Goal: Answer question/provide support

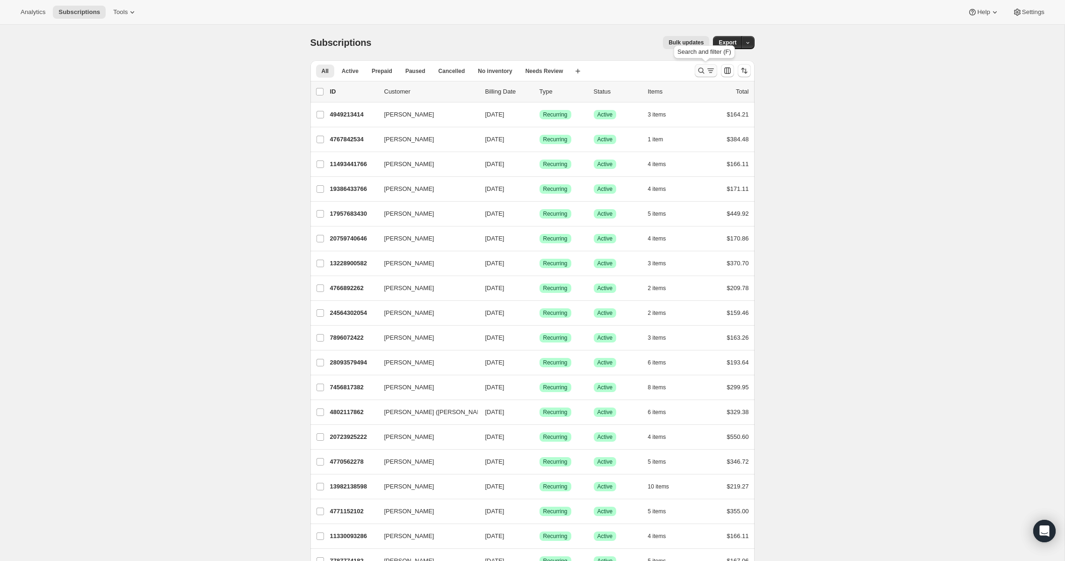
click at [702, 71] on icon "Search and filter results" at bounding box center [701, 71] width 6 height 6
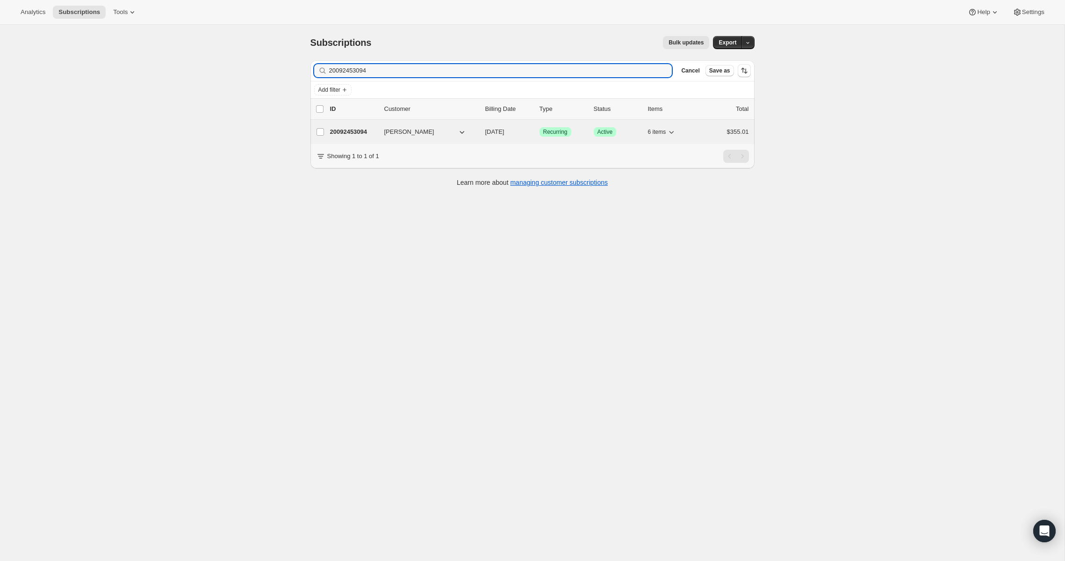
type input "20092453094"
click at [392, 133] on span "Stephanie Houghton" at bounding box center [409, 131] width 50 height 9
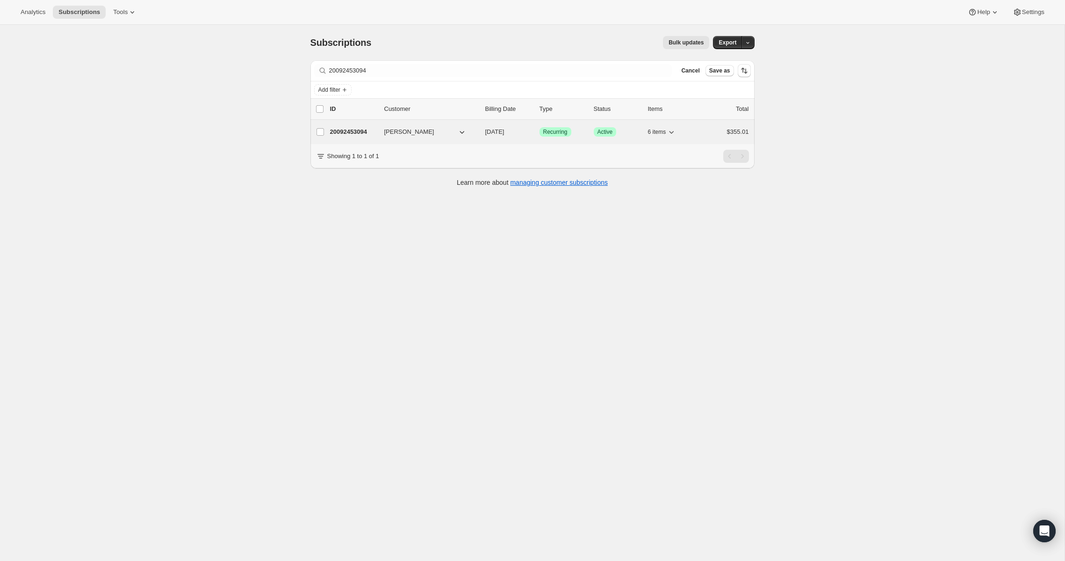
click at [358, 131] on p "20092453094" at bounding box center [353, 131] width 47 height 9
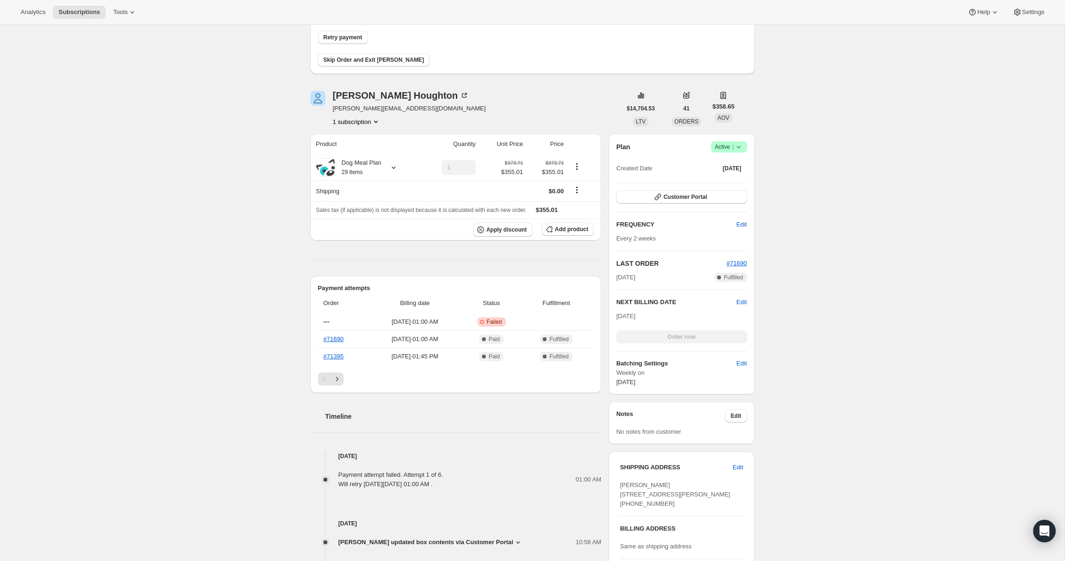
scroll to position [83, 0]
click at [373, 97] on div "Stephanie Houghton" at bounding box center [401, 96] width 137 height 9
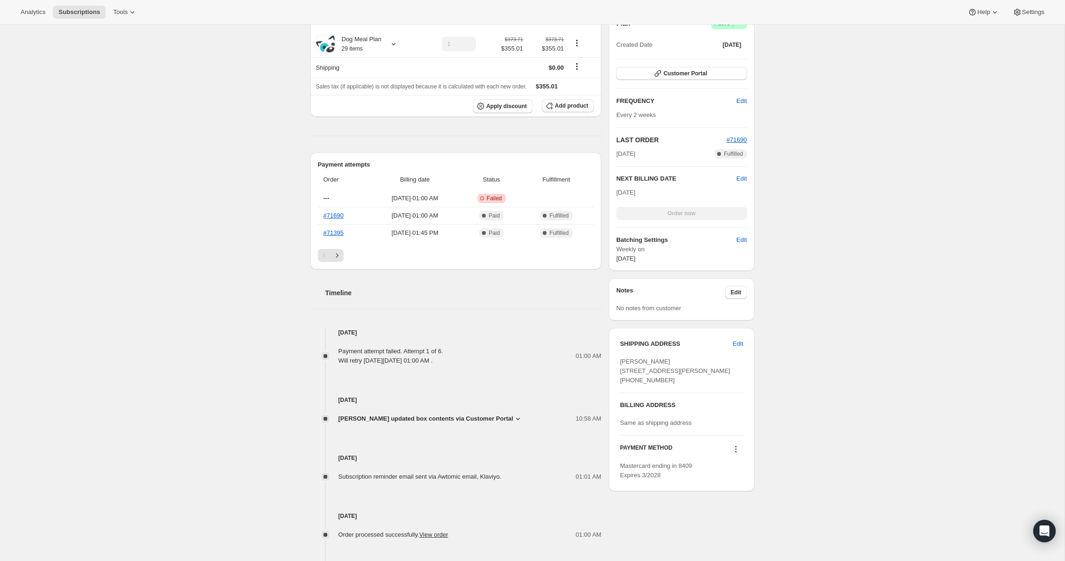
scroll to position [211, 0]
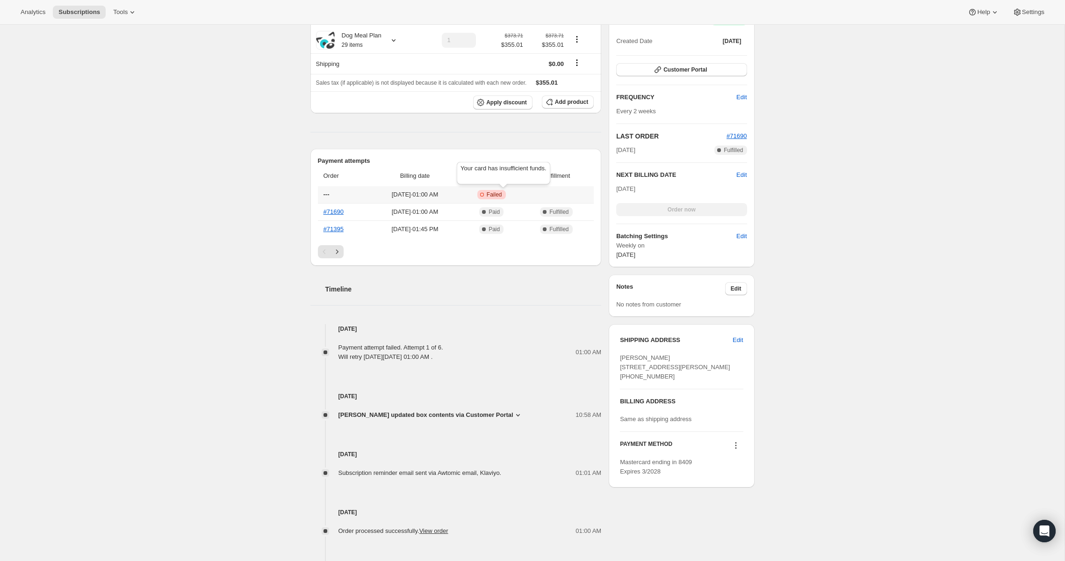
click at [502, 194] on span "Failed" at bounding box center [494, 194] width 15 height 7
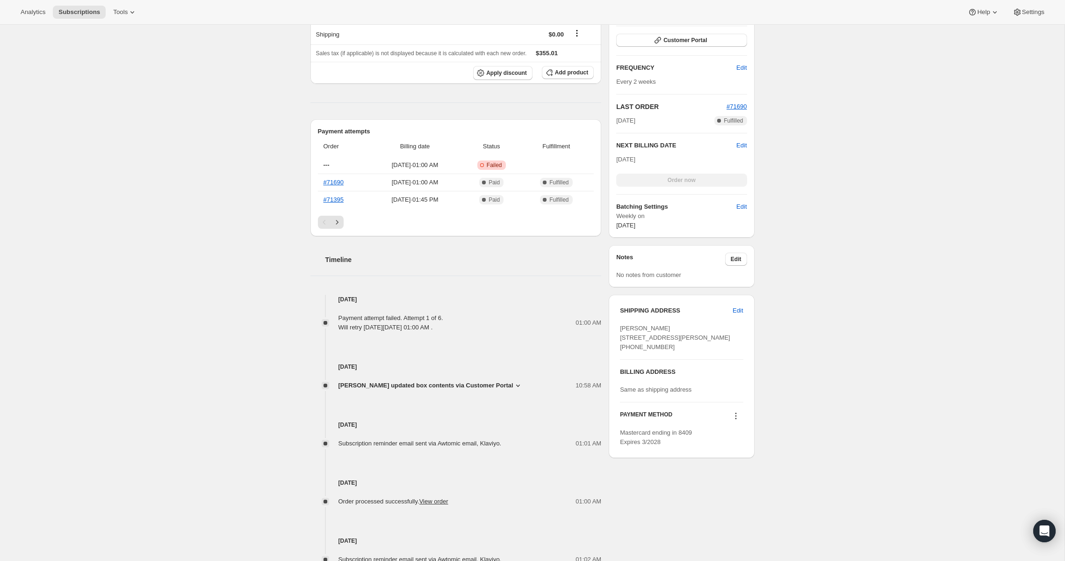
scroll to position [240, 0]
click at [738, 421] on icon at bounding box center [735, 415] width 9 height 9
click at [735, 454] on span "Send link to update card" at bounding box center [733, 453] width 65 height 7
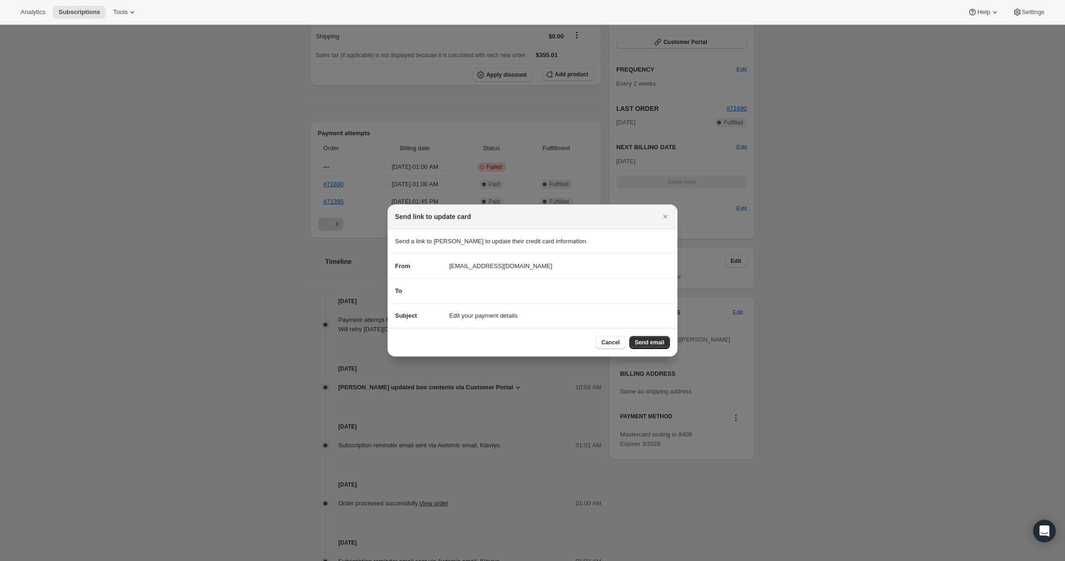
click at [471, 294] on div "To" at bounding box center [532, 290] width 275 height 9
click at [461, 293] on div "To" at bounding box center [532, 290] width 275 height 9
click at [535, 295] on div "To" at bounding box center [532, 290] width 275 height 9
click at [611, 345] on span "Cancel" at bounding box center [610, 342] width 18 height 7
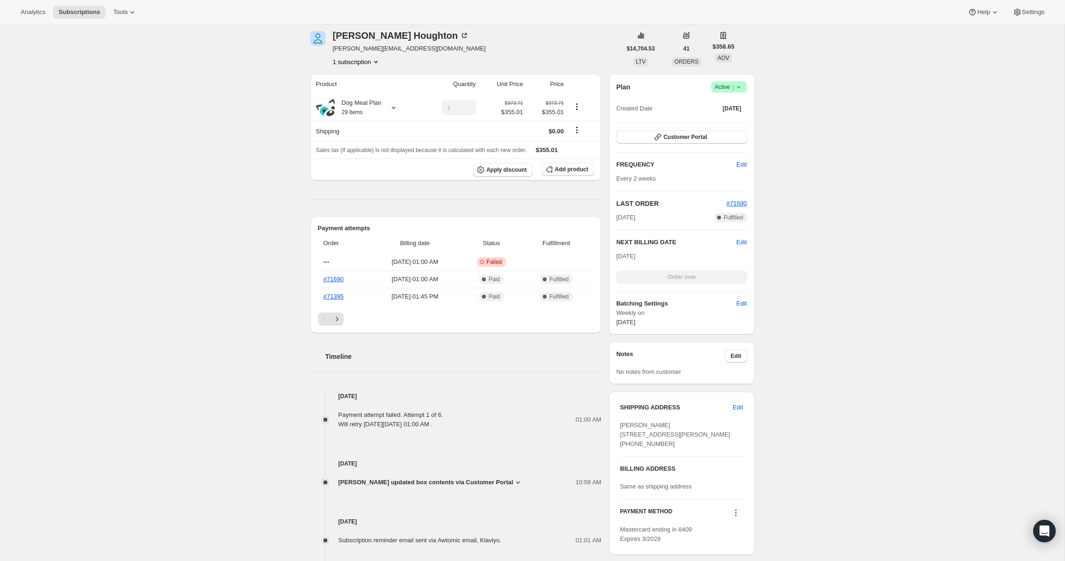
scroll to position [0, 0]
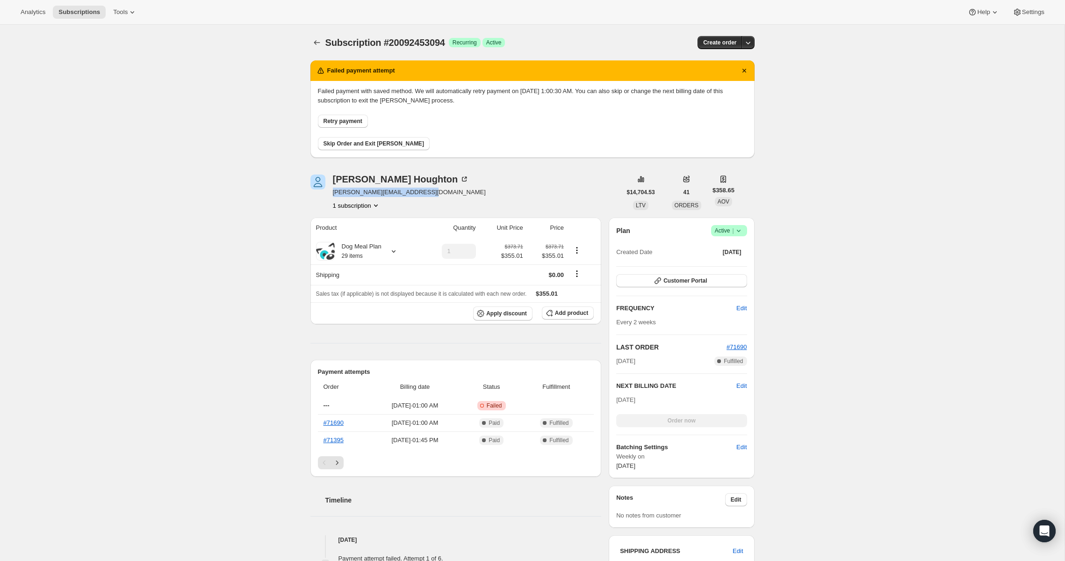
drag, startPoint x: 430, startPoint y: 192, endPoint x: 330, endPoint y: 193, distance: 100.1
click at [330, 193] on div "Stephanie Houghton stephanie@griffinhoughton.com 1 subscription" at bounding box center [465, 192] width 311 height 36
copy span "stephanie@griffinhoughton.com"
click at [818, 268] on div "Subscription #20092453094. This page is ready Subscription #20092453094 Success…" at bounding box center [532, 443] width 1065 height 836
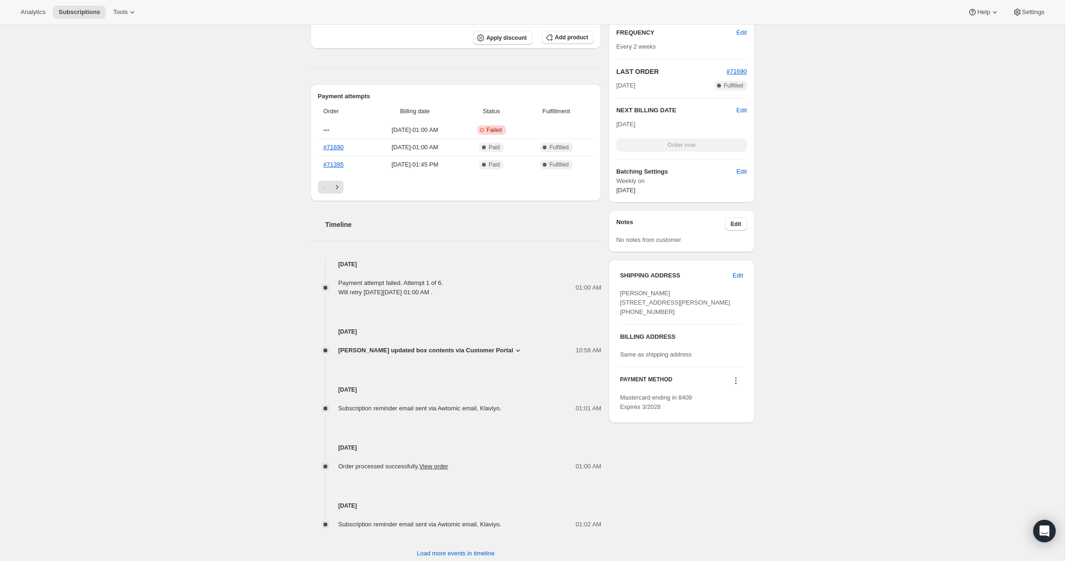
scroll to position [284, 0]
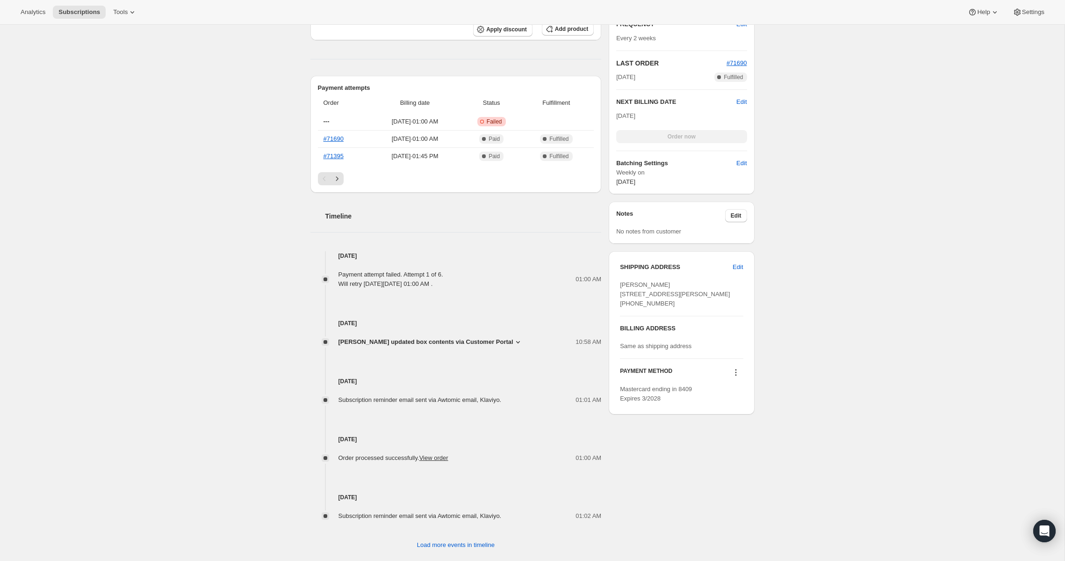
click at [733, 377] on icon at bounding box center [735, 372] width 9 height 9
click at [745, 408] on span "Send link to update card" at bounding box center [733, 408] width 65 height 7
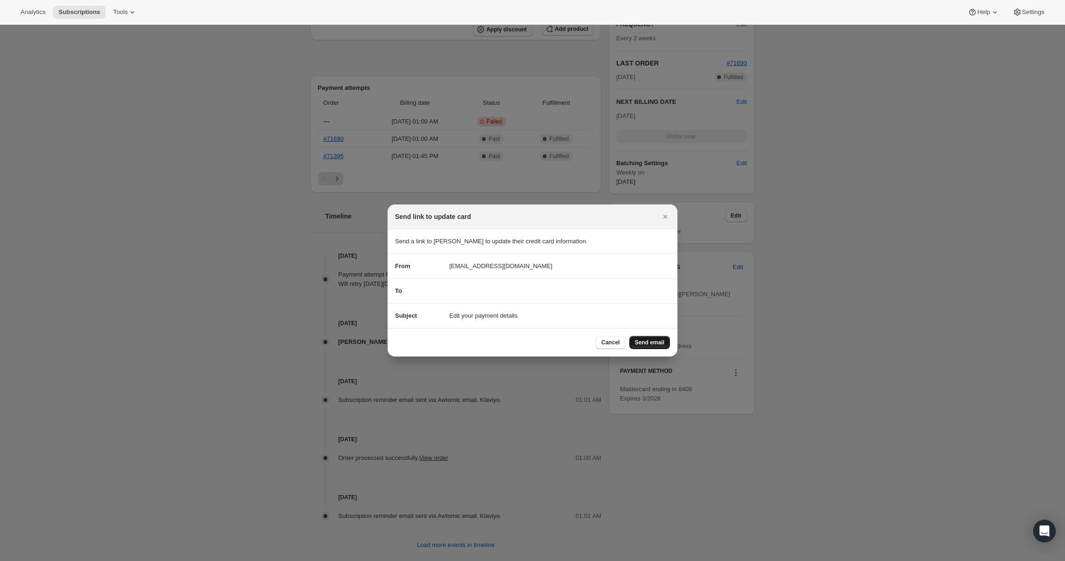
click at [648, 346] on span "Send email" at bounding box center [649, 342] width 29 height 7
